Goal: Complete application form

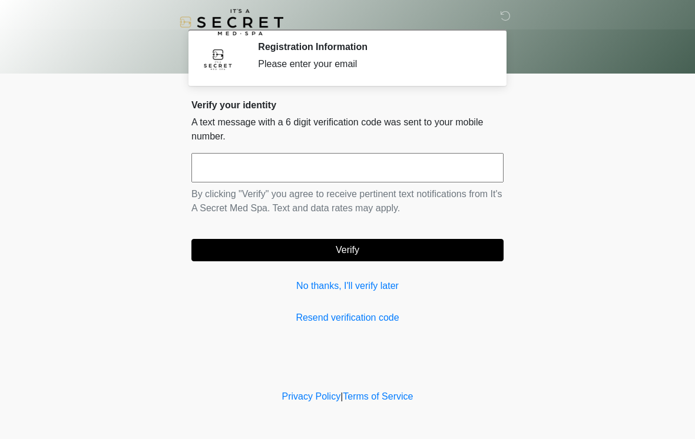
click at [458, 165] on input "text" at bounding box center [347, 167] width 312 height 29
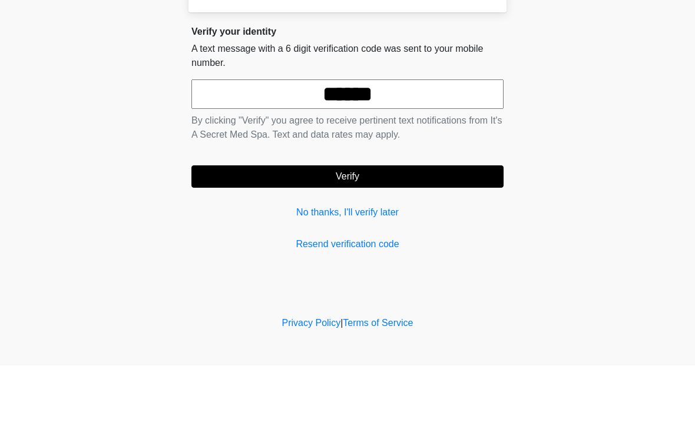
type input "******"
click at [460, 239] on button "Verify" at bounding box center [347, 250] width 312 height 22
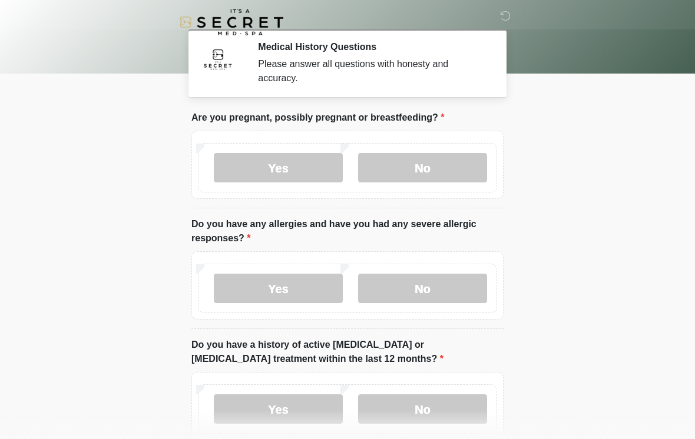
click at [462, 160] on label "No" at bounding box center [422, 167] width 129 height 29
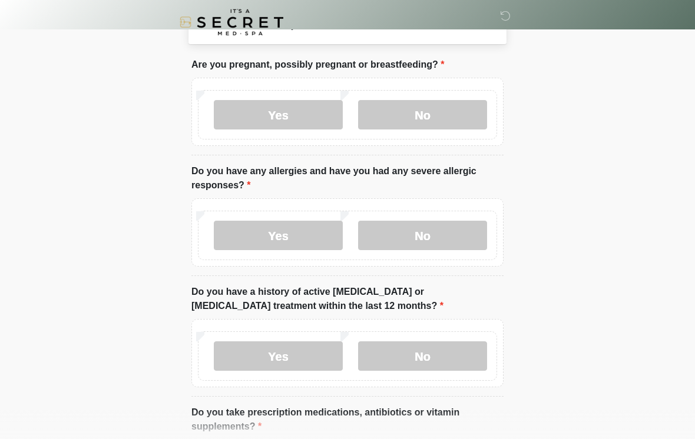
click at [456, 235] on label "No" at bounding box center [422, 235] width 129 height 29
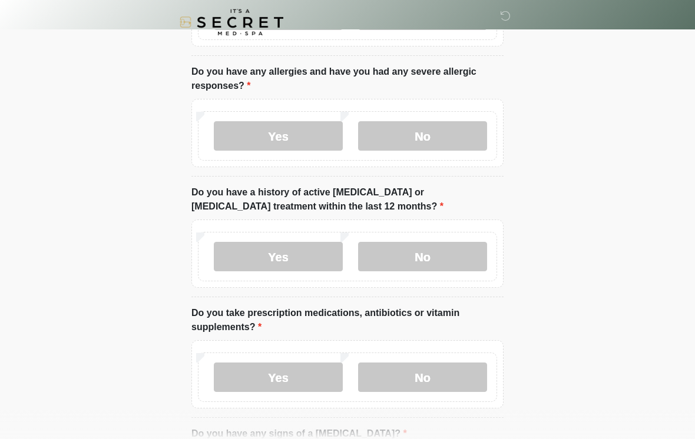
scroll to position [154, 0]
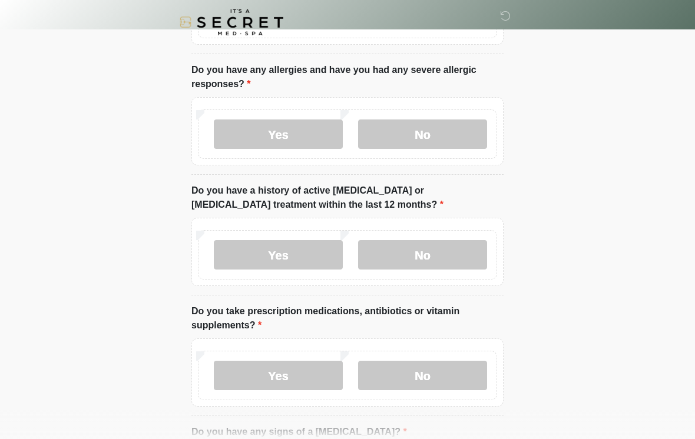
click at [455, 257] on label "No" at bounding box center [422, 254] width 129 height 29
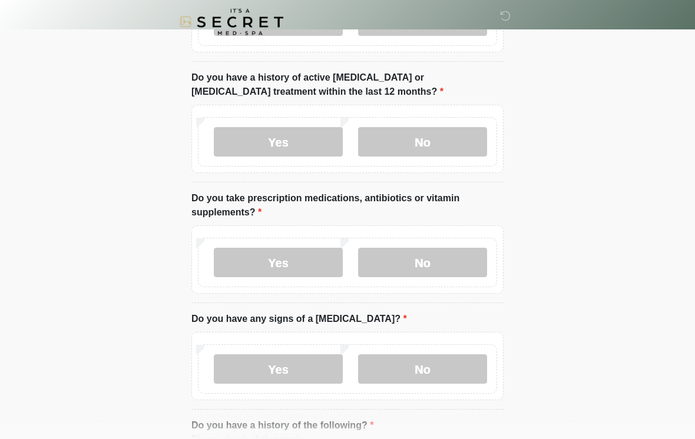
click at [453, 267] on label "No" at bounding box center [422, 262] width 129 height 29
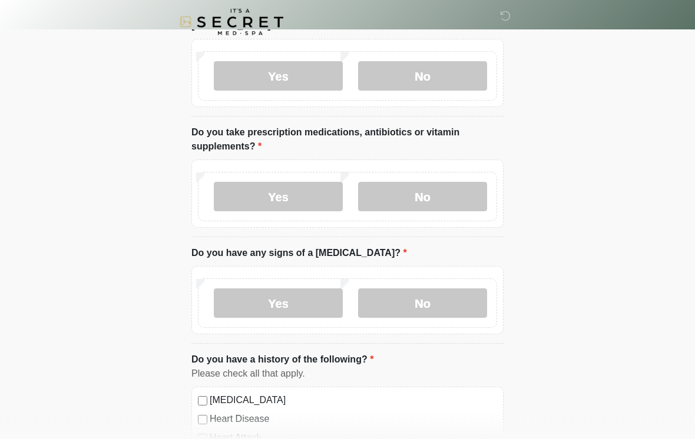
scroll to position [352, 0]
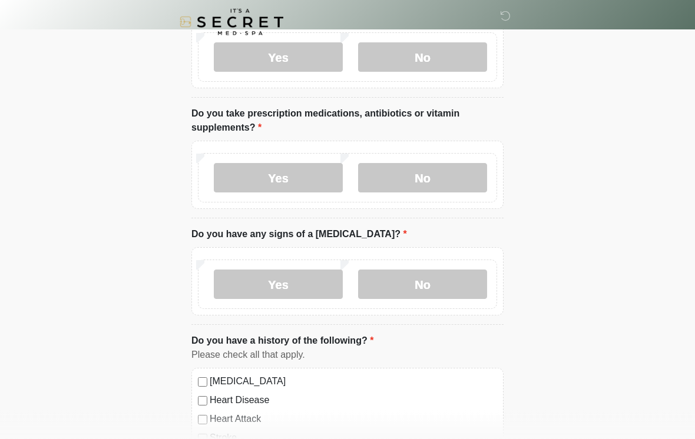
click at [460, 289] on label "No" at bounding box center [422, 284] width 129 height 29
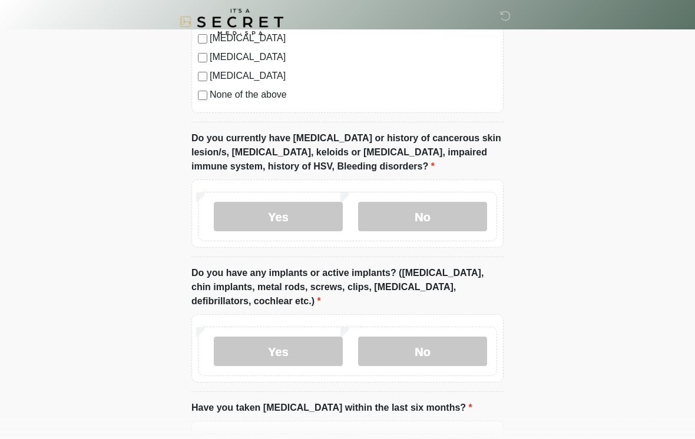
scroll to position [848, 0]
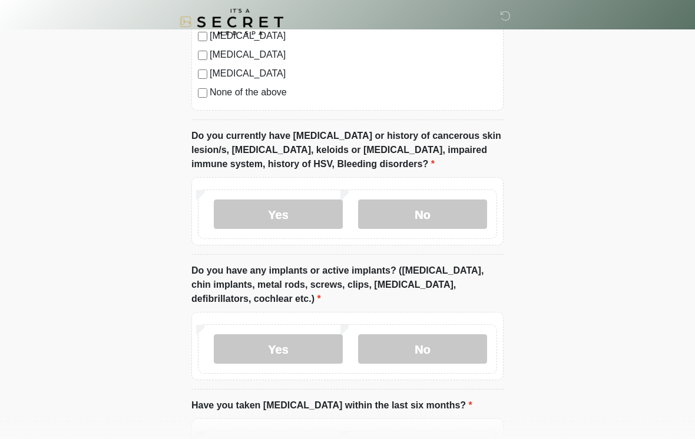
click at [457, 218] on label "No" at bounding box center [422, 214] width 129 height 29
click at [455, 356] on label "No" at bounding box center [422, 348] width 129 height 29
click at [321, 349] on label "Yes" at bounding box center [278, 348] width 129 height 29
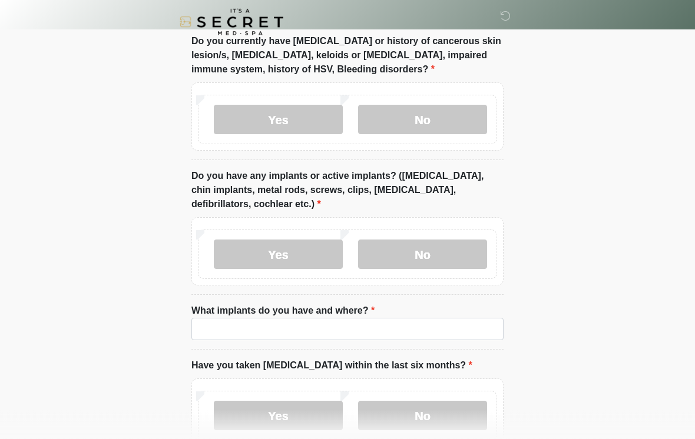
scroll to position [960, 0]
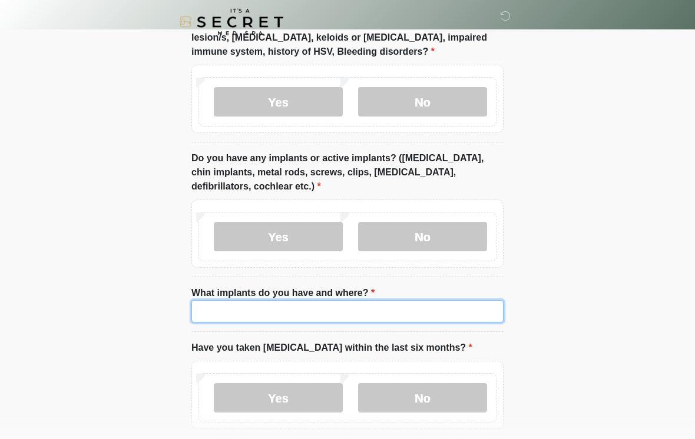
click at [443, 312] on input "What implants do you have and where?" at bounding box center [347, 312] width 312 height 22
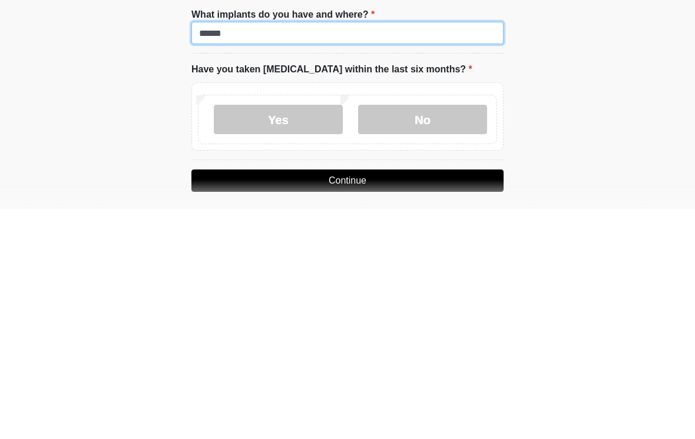
scroll to position [1012, 0]
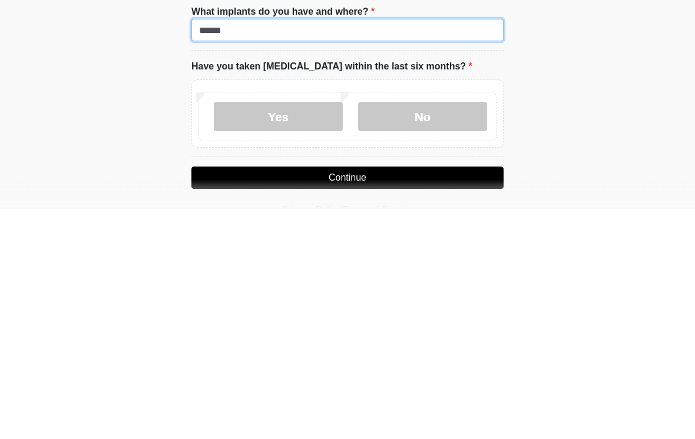
type input "******"
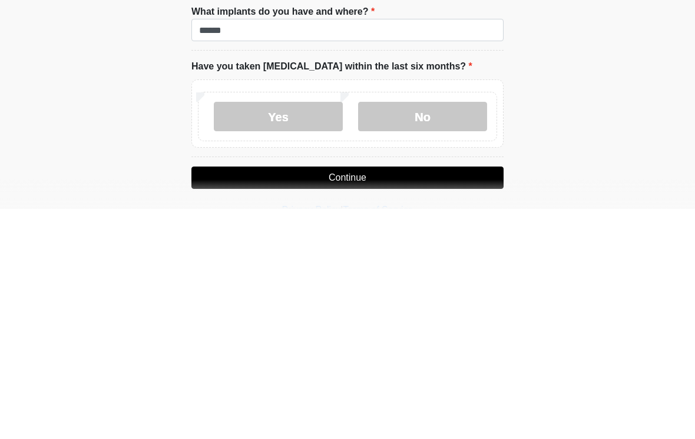
click at [457, 332] on label "No" at bounding box center [422, 346] width 129 height 29
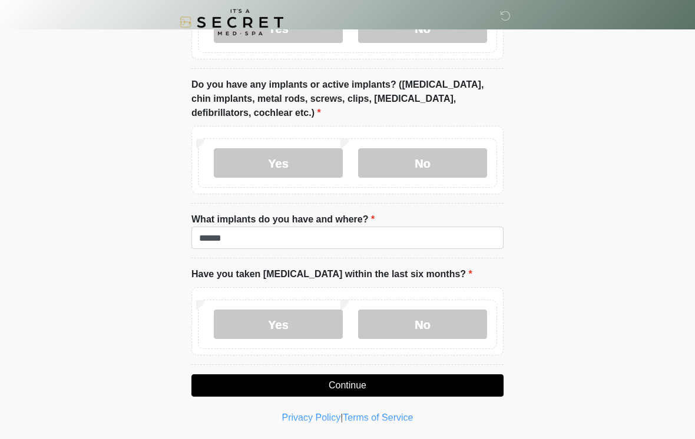
click at [410, 381] on button "Continue" at bounding box center [347, 385] width 312 height 22
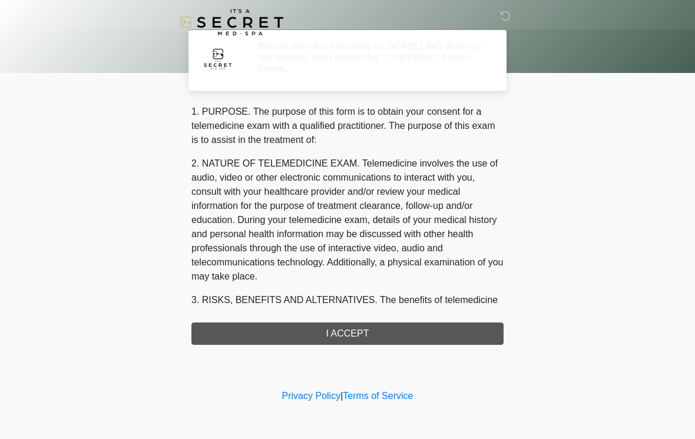
scroll to position [0, 0]
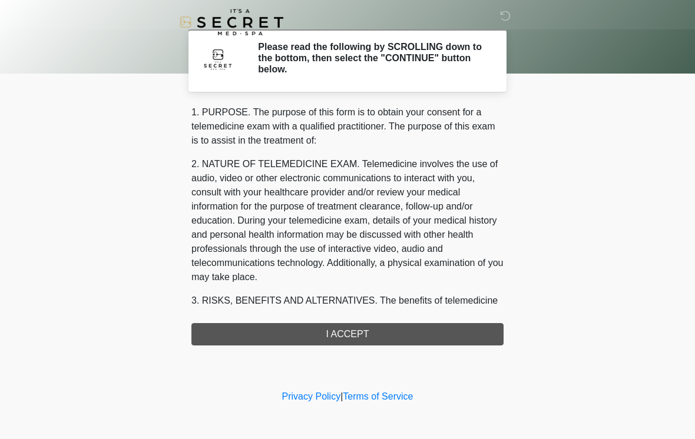
click at [461, 337] on div "1. PURPOSE. The purpose of this form is to obtain your consent for a telemedici…" at bounding box center [347, 225] width 312 height 240
click at [393, 337] on div "1. PURPOSE. The purpose of this form is to obtain your consent for a telemedici…" at bounding box center [347, 225] width 312 height 240
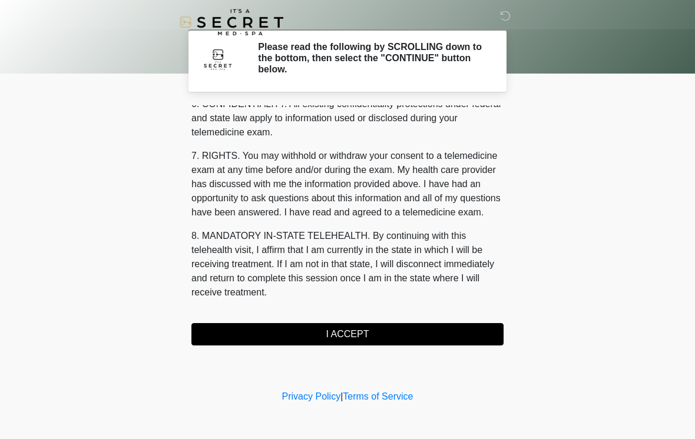
click at [370, 336] on button "I ACCEPT" at bounding box center [347, 334] width 312 height 22
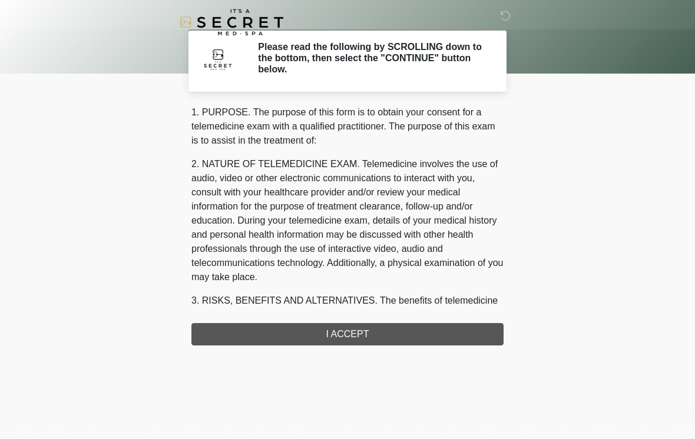
scroll to position [22, 0]
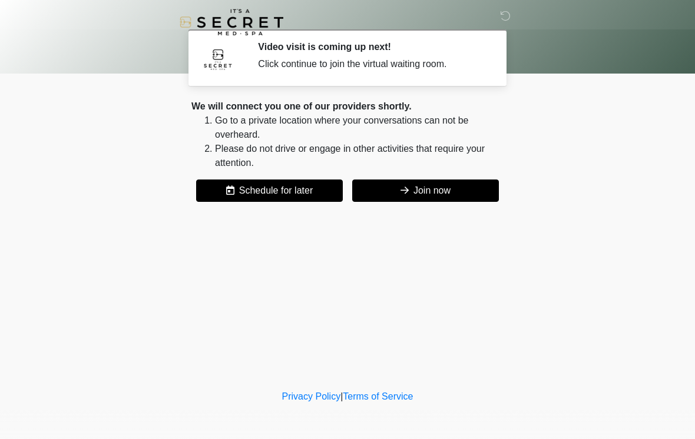
click at [472, 192] on button "Join now" at bounding box center [425, 191] width 147 height 22
